Goal: Find specific page/section

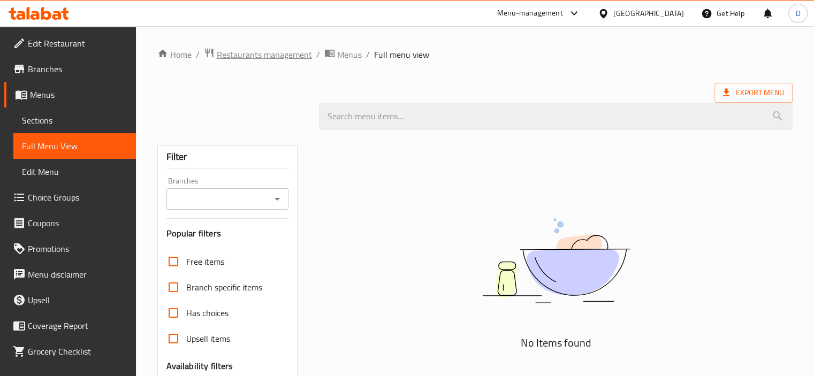
click at [232, 56] on span "Restaurants management" at bounding box center [264, 54] width 95 height 13
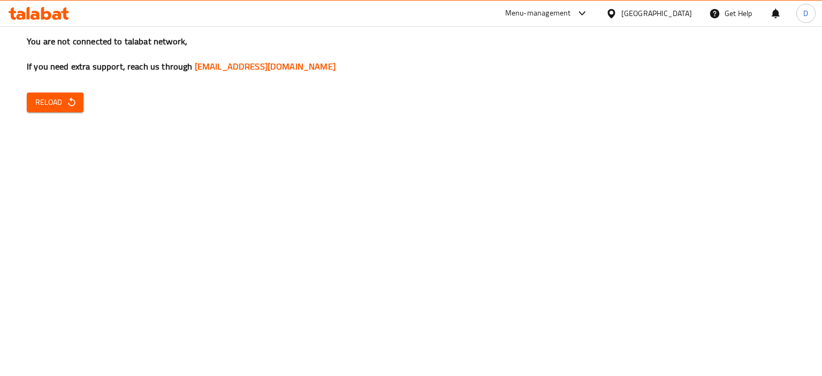
click at [69, 104] on icon "button" at bounding box center [71, 101] width 7 height 9
click at [74, 108] on icon "button" at bounding box center [71, 102] width 11 height 11
click at [53, 104] on span "Reload" at bounding box center [55, 102] width 40 height 13
